Goal: Navigation & Orientation: Find specific page/section

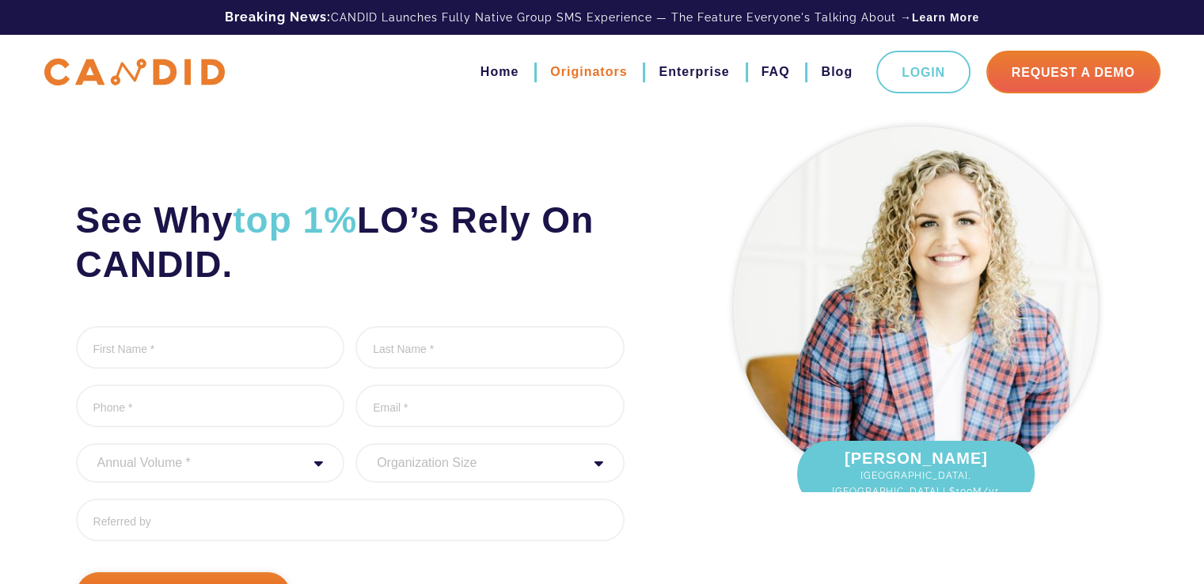
click at [568, 75] on link "Originators" at bounding box center [588, 72] width 77 height 27
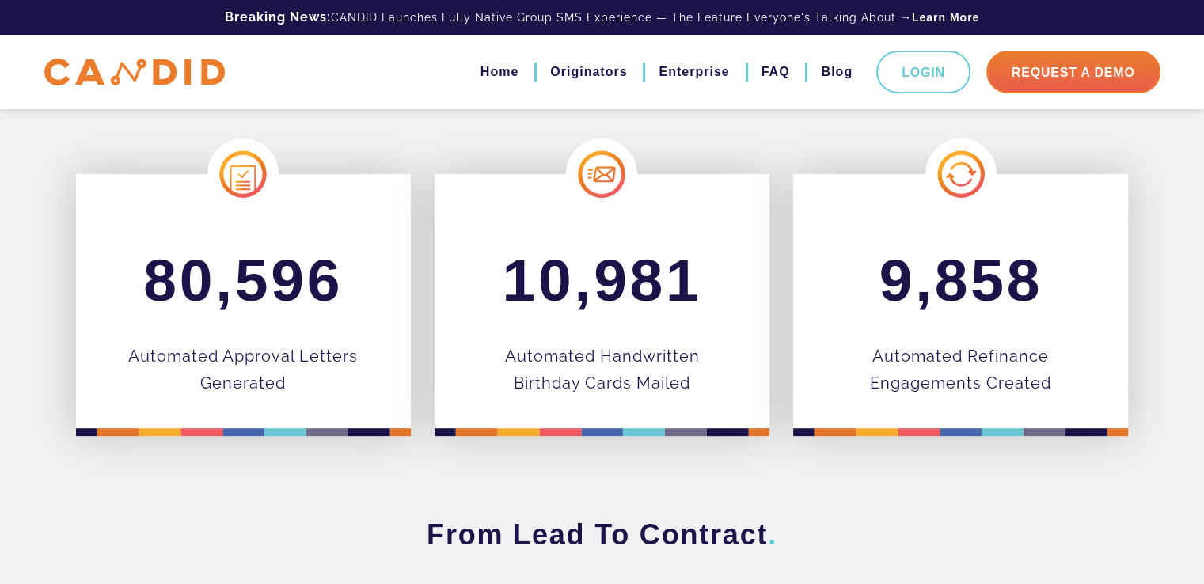
scroll to position [606, 0]
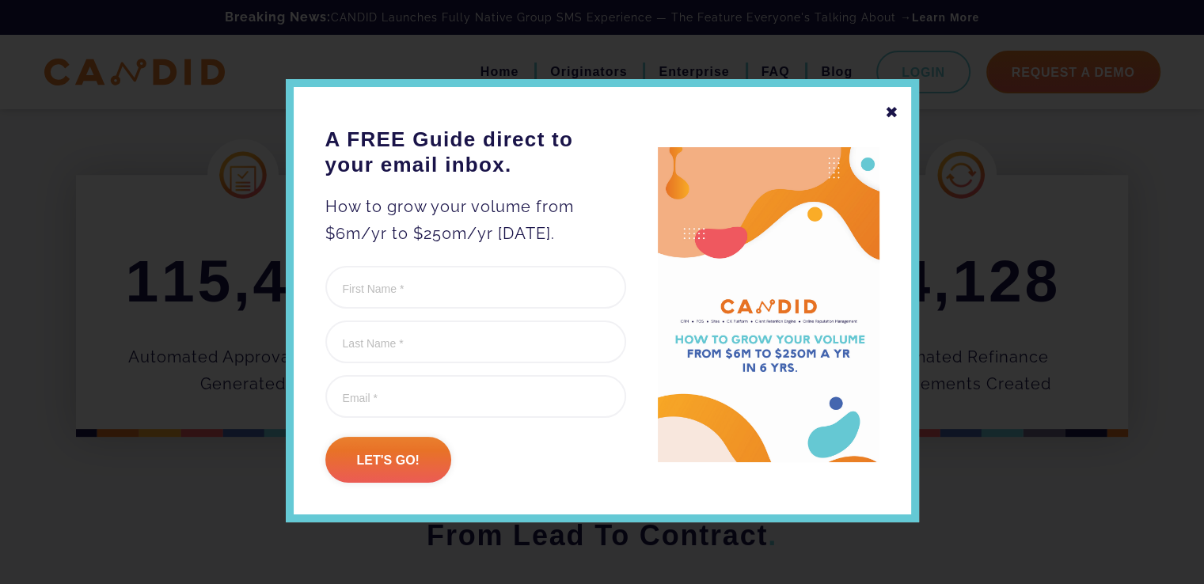
click at [885, 112] on div "✖" at bounding box center [892, 112] width 14 height 27
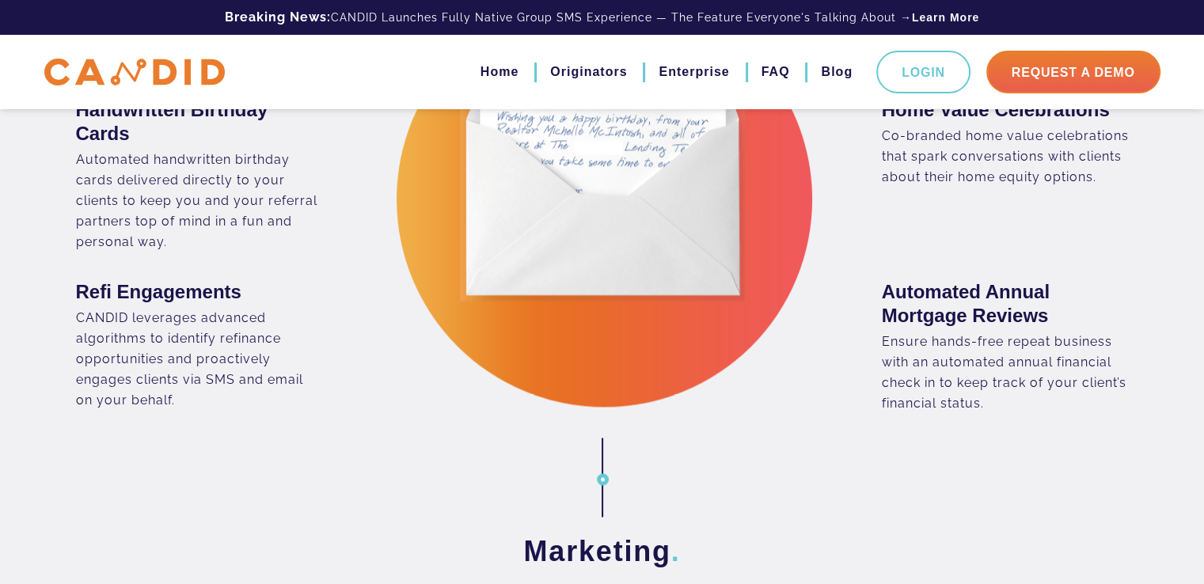
scroll to position [2510, 0]
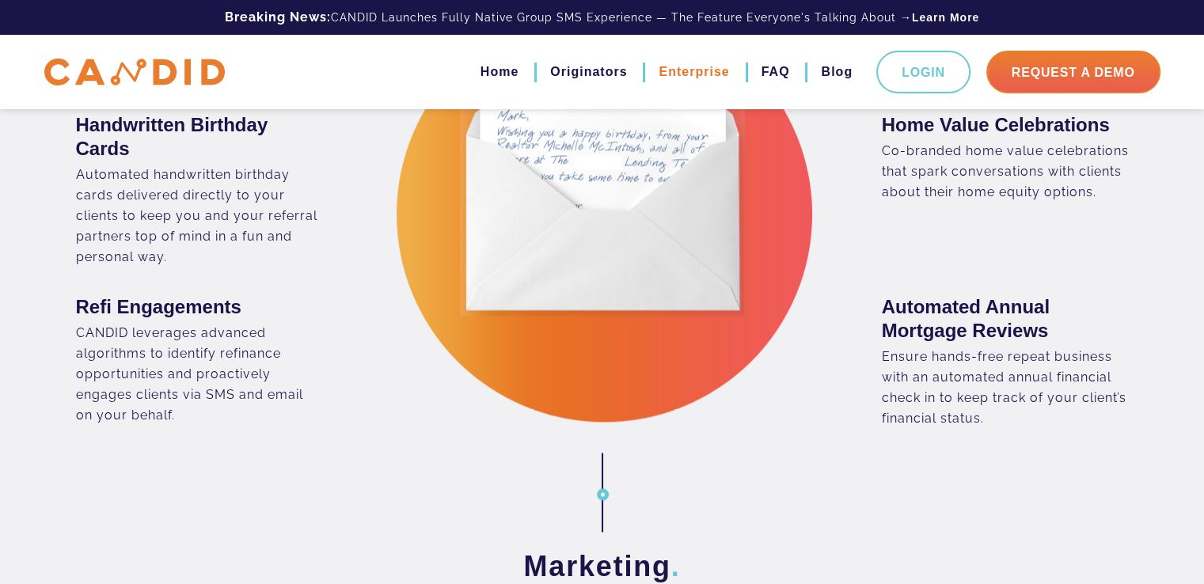
click at [692, 74] on link "Enterprise" at bounding box center [693, 72] width 70 height 27
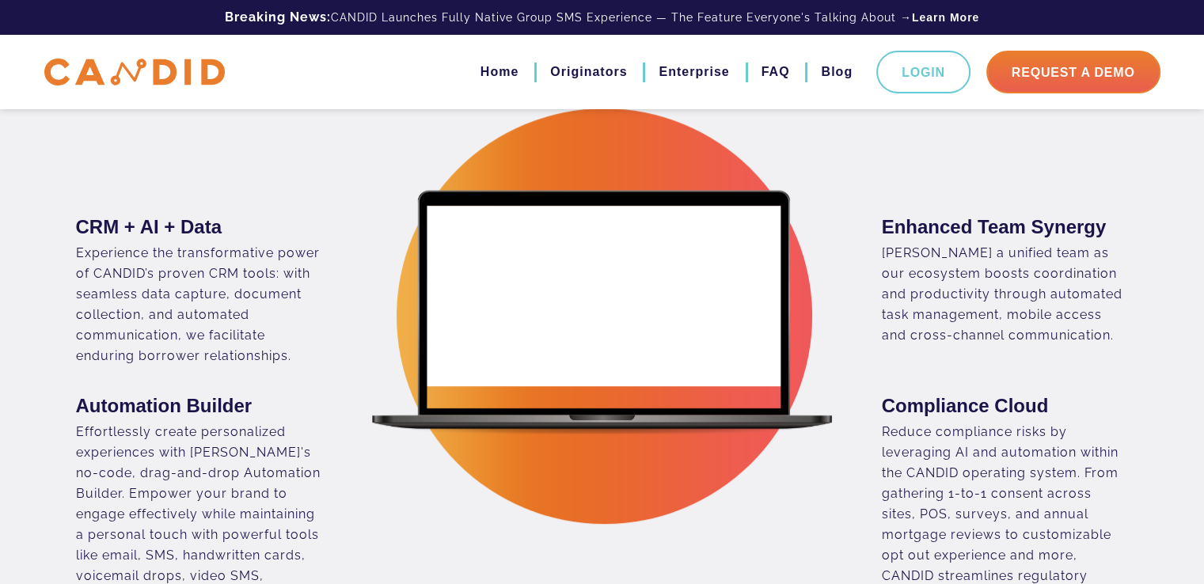
scroll to position [733, 0]
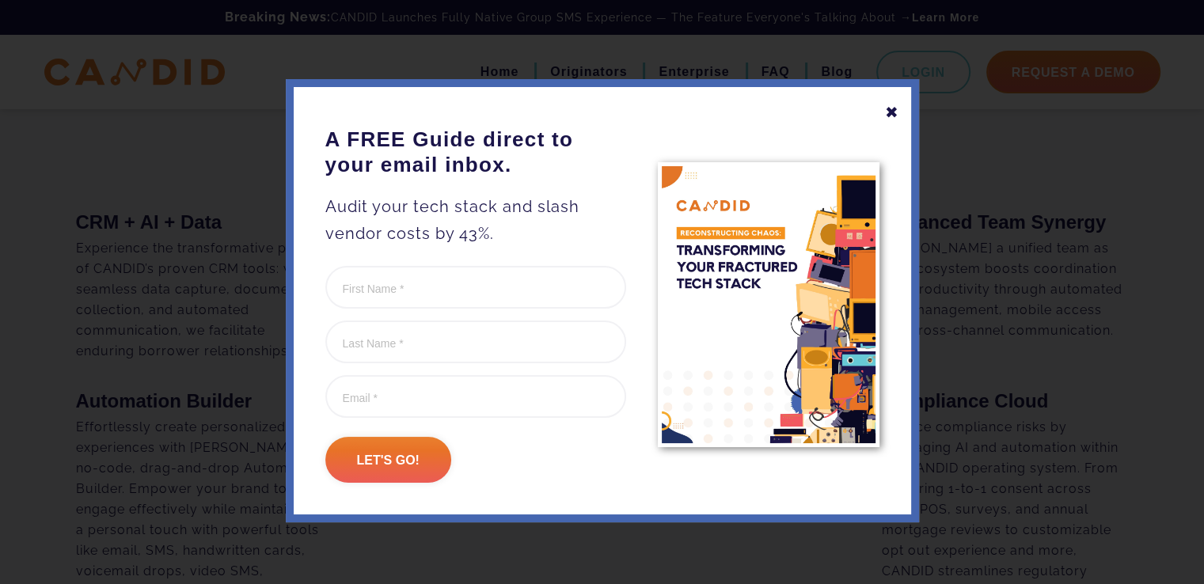
click at [886, 104] on div "✖" at bounding box center [892, 112] width 14 height 27
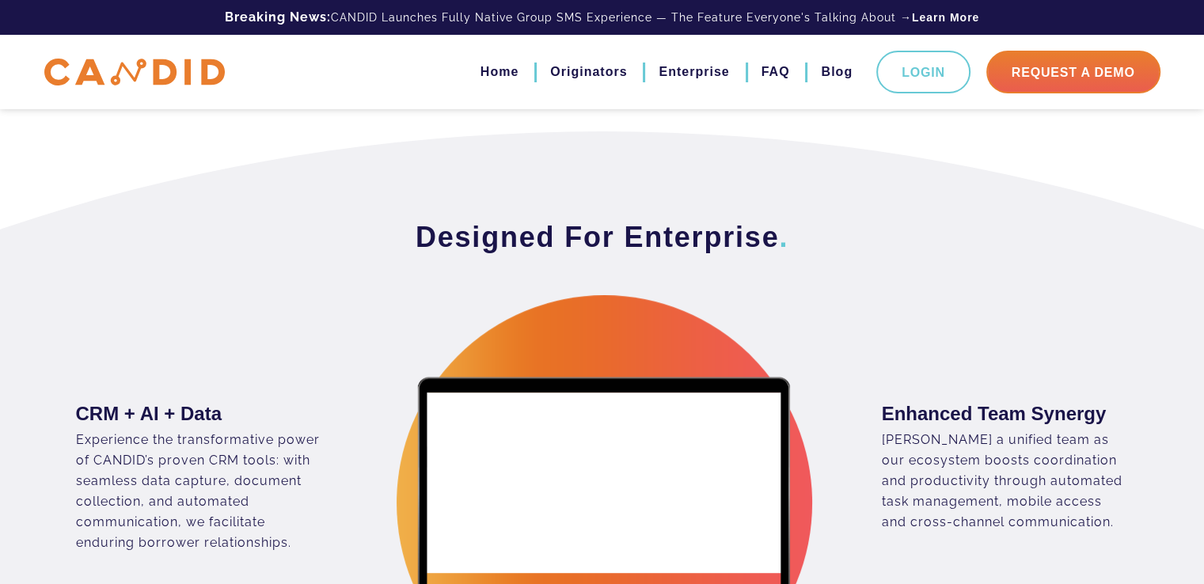
scroll to position [0, 0]
